Goal: Task Accomplishment & Management: Use online tool/utility

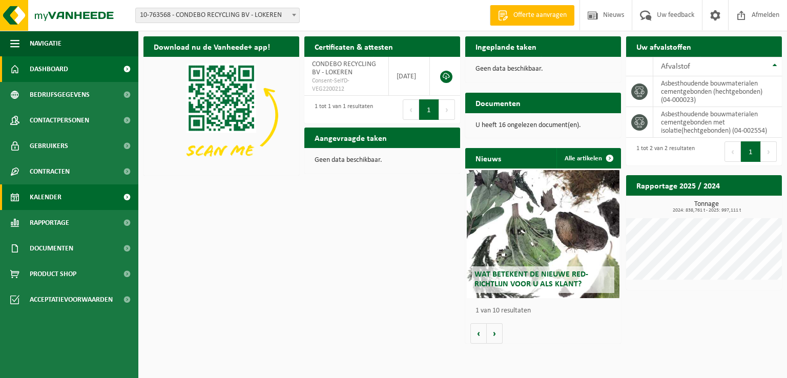
drag, startPoint x: 56, startPoint y: 204, endPoint x: 163, endPoint y: 208, distance: 106.7
click at [56, 204] on span "Kalender" at bounding box center [46, 198] width 32 height 26
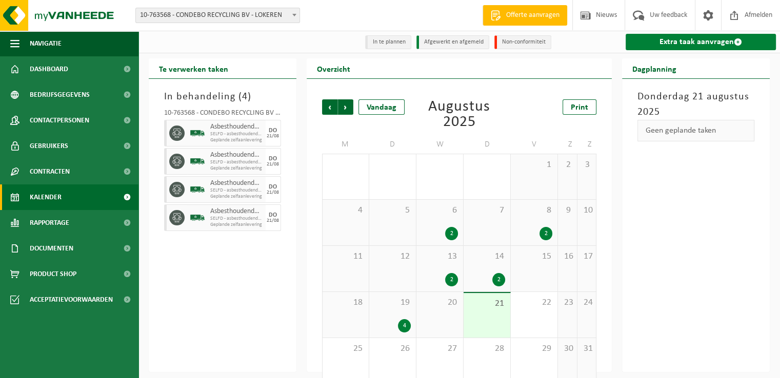
click at [687, 42] on link "Extra taak aanvragen" at bounding box center [700, 42] width 150 height 16
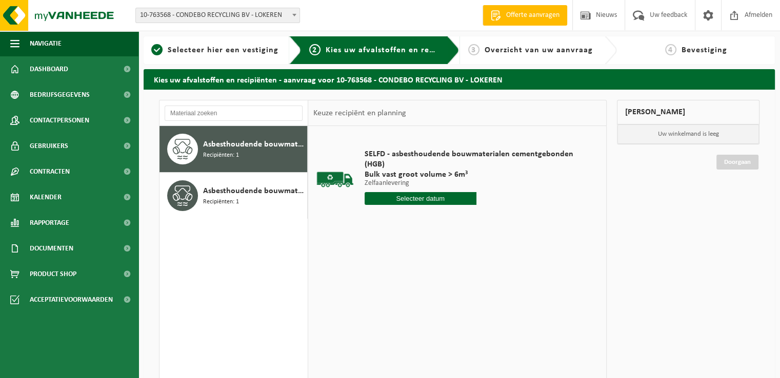
click at [418, 197] on input "text" at bounding box center [420, 198] width 112 height 13
click at [443, 305] on div "22" at bounding box center [446, 306] width 18 height 16
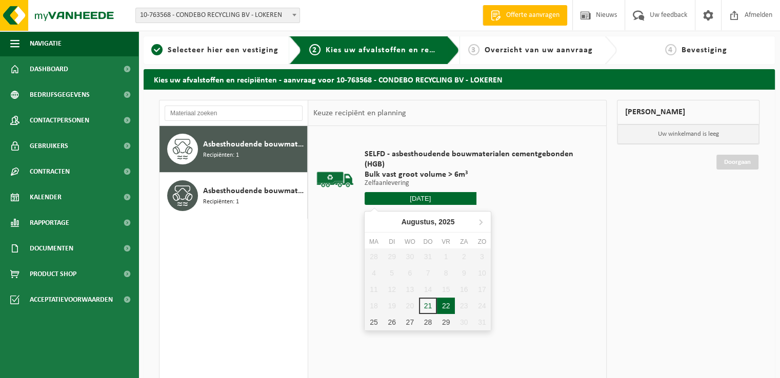
type input "Van 2025-08-22"
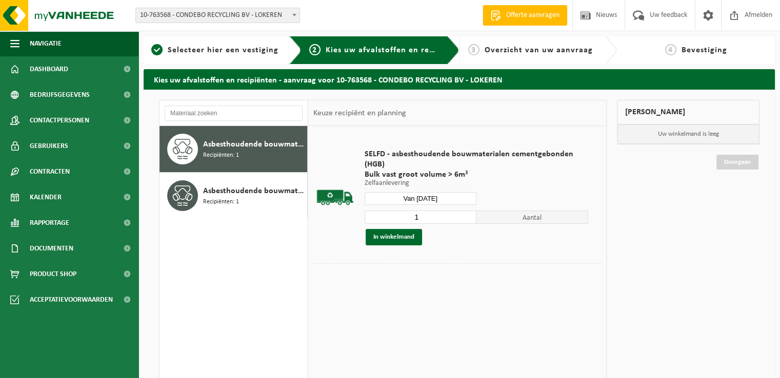
click at [440, 216] on input "1" at bounding box center [420, 217] width 112 height 13
type input "2"
click at [469, 215] on input "2" at bounding box center [420, 217] width 112 height 13
click at [392, 239] on button "In winkelmand" at bounding box center [394, 237] width 56 height 16
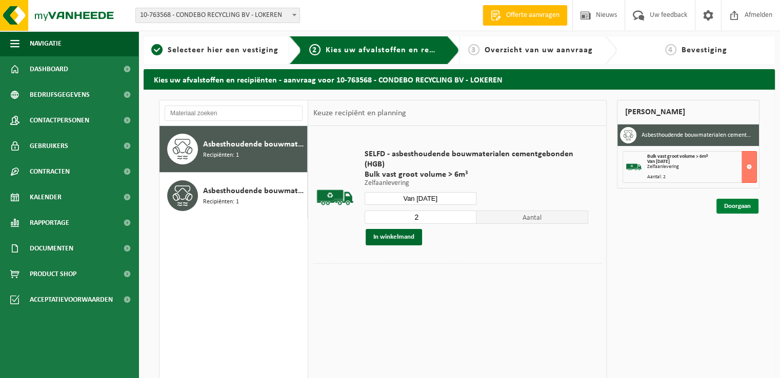
click at [730, 204] on link "Doorgaan" at bounding box center [737, 206] width 42 height 15
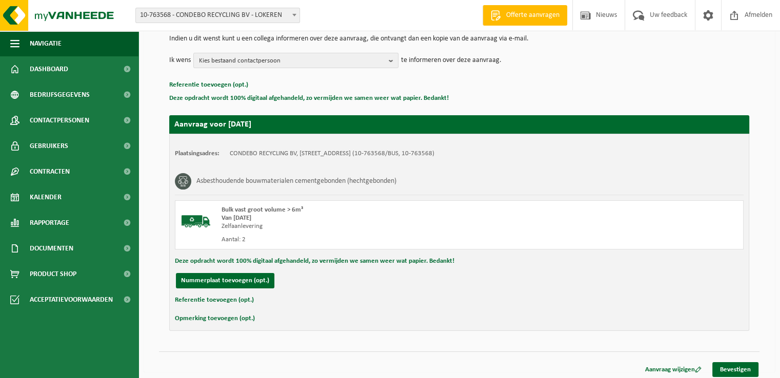
scroll to position [113, 0]
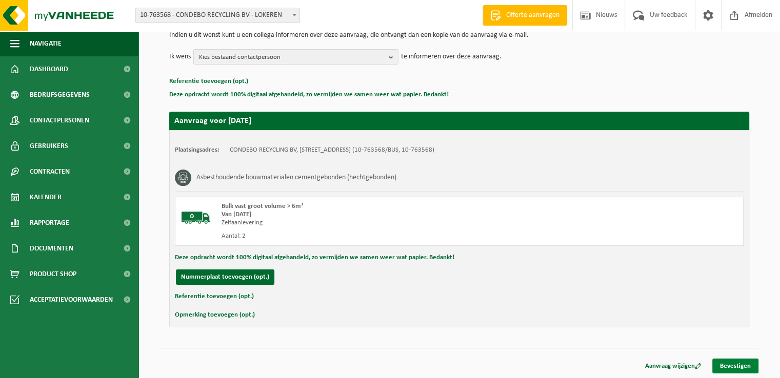
click at [725, 364] on link "Bevestigen" at bounding box center [735, 366] width 46 height 15
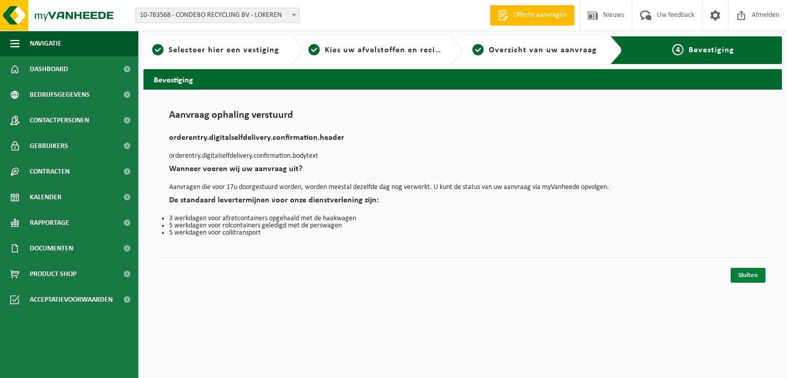
click at [748, 276] on link "Sluiten" at bounding box center [748, 275] width 35 height 15
